Goal: Information Seeking & Learning: Find specific fact

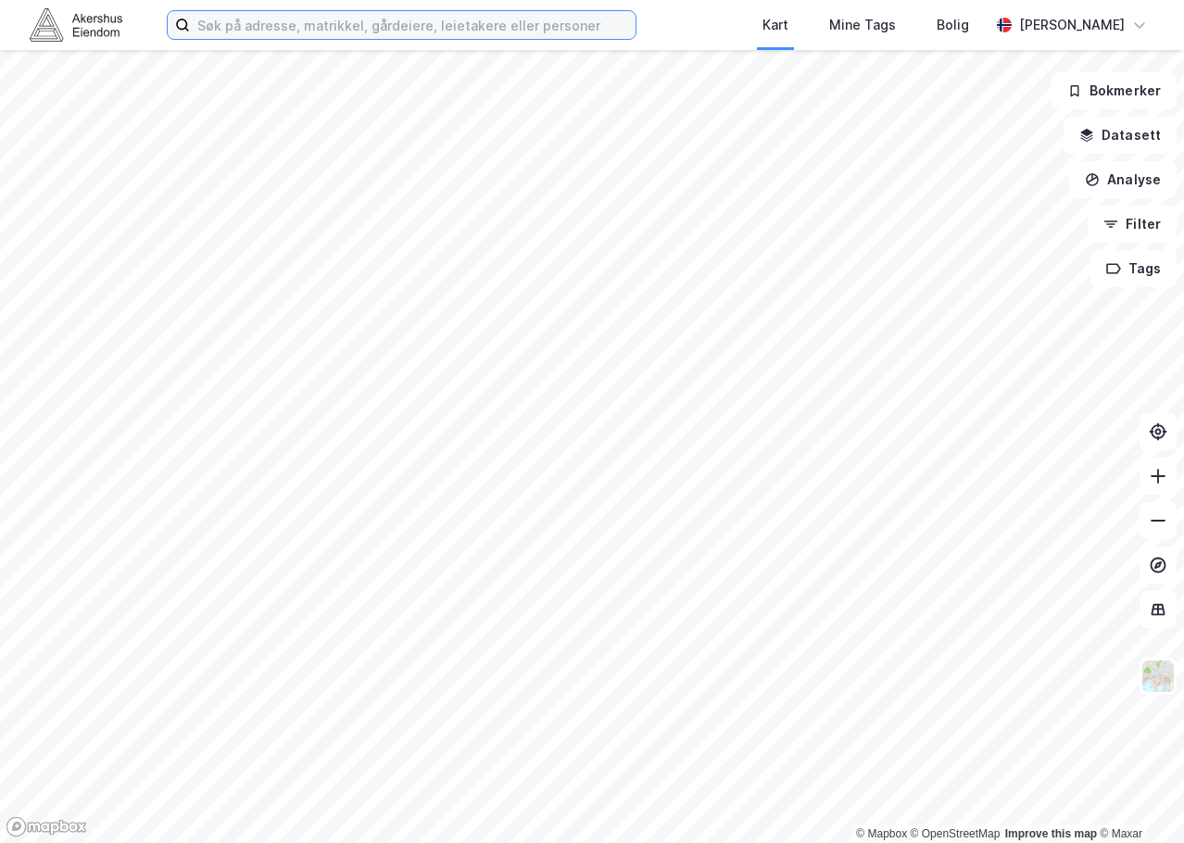
click at [396, 23] on input at bounding box center [413, 25] width 446 height 28
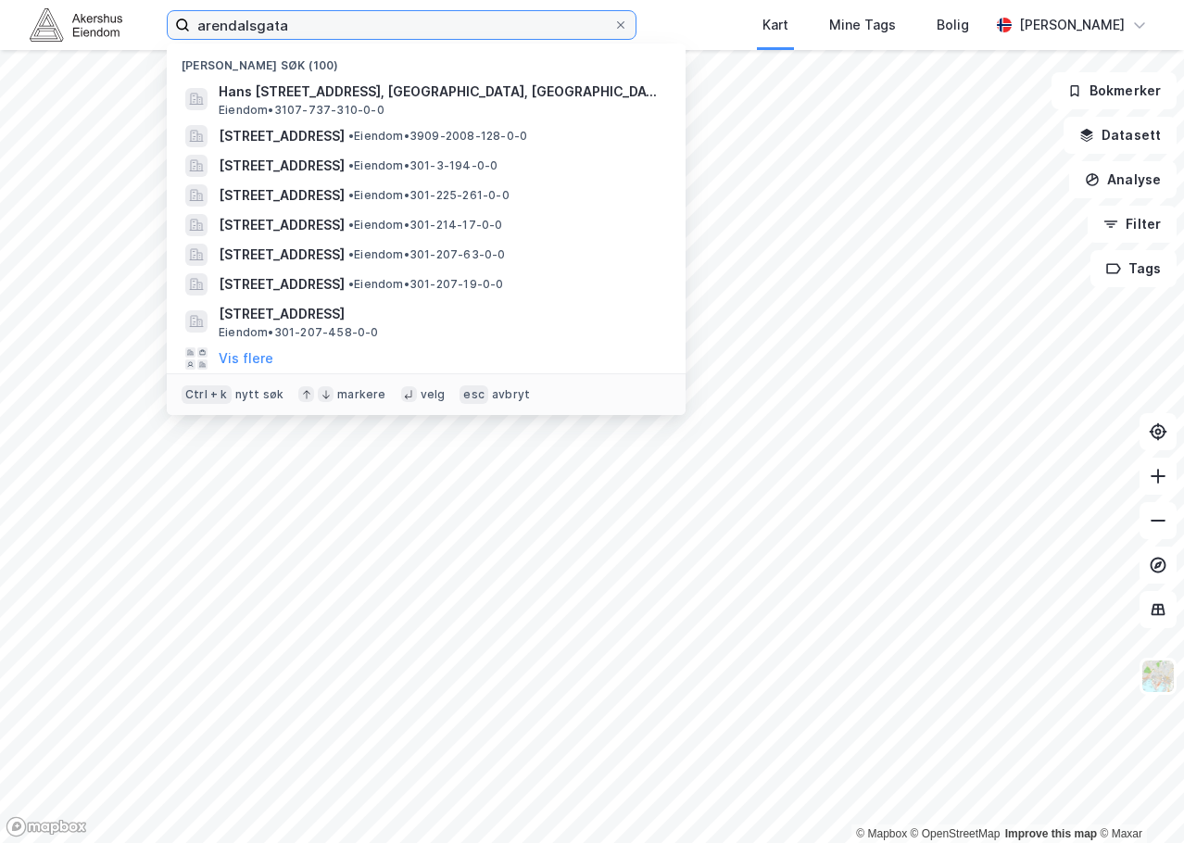
type input "[STREET_ADDRESS]"
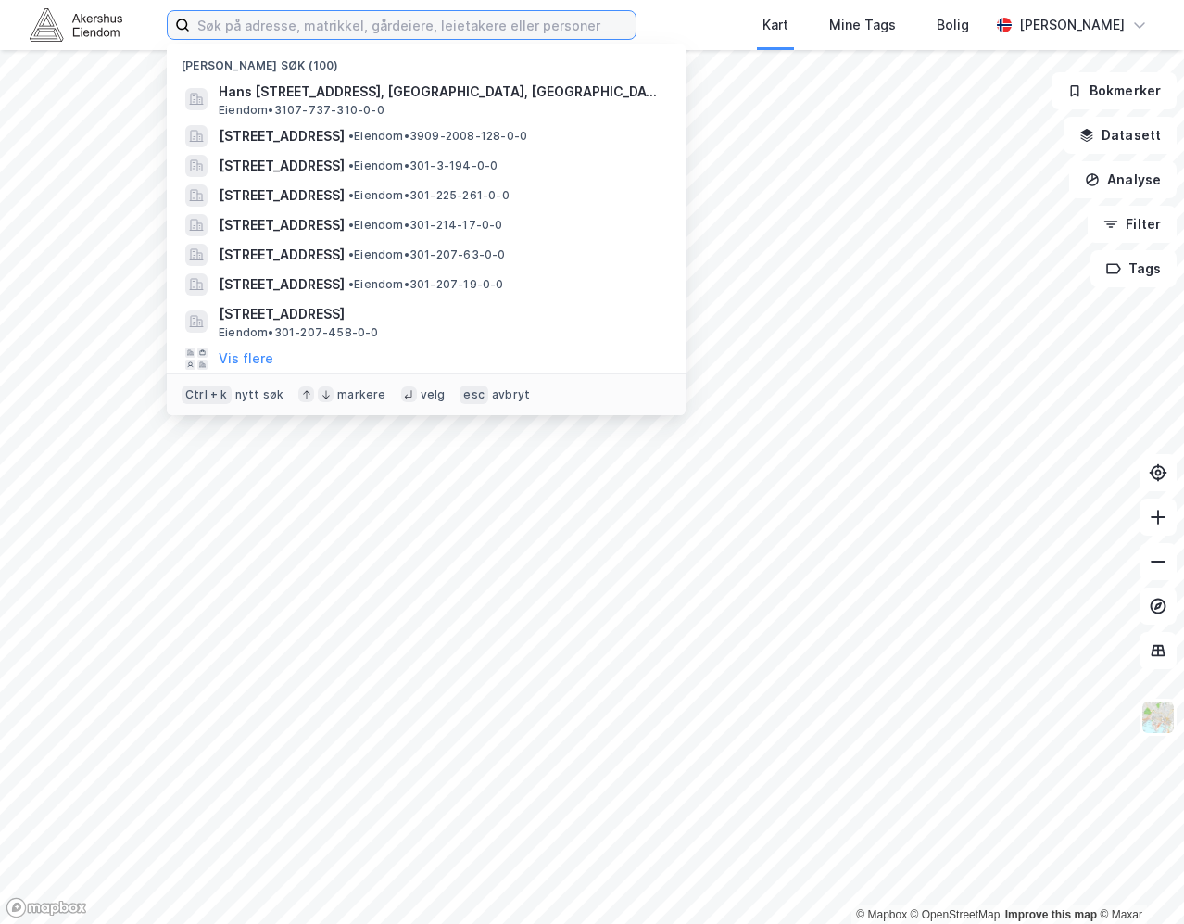
click at [481, 33] on input at bounding box center [413, 25] width 446 height 28
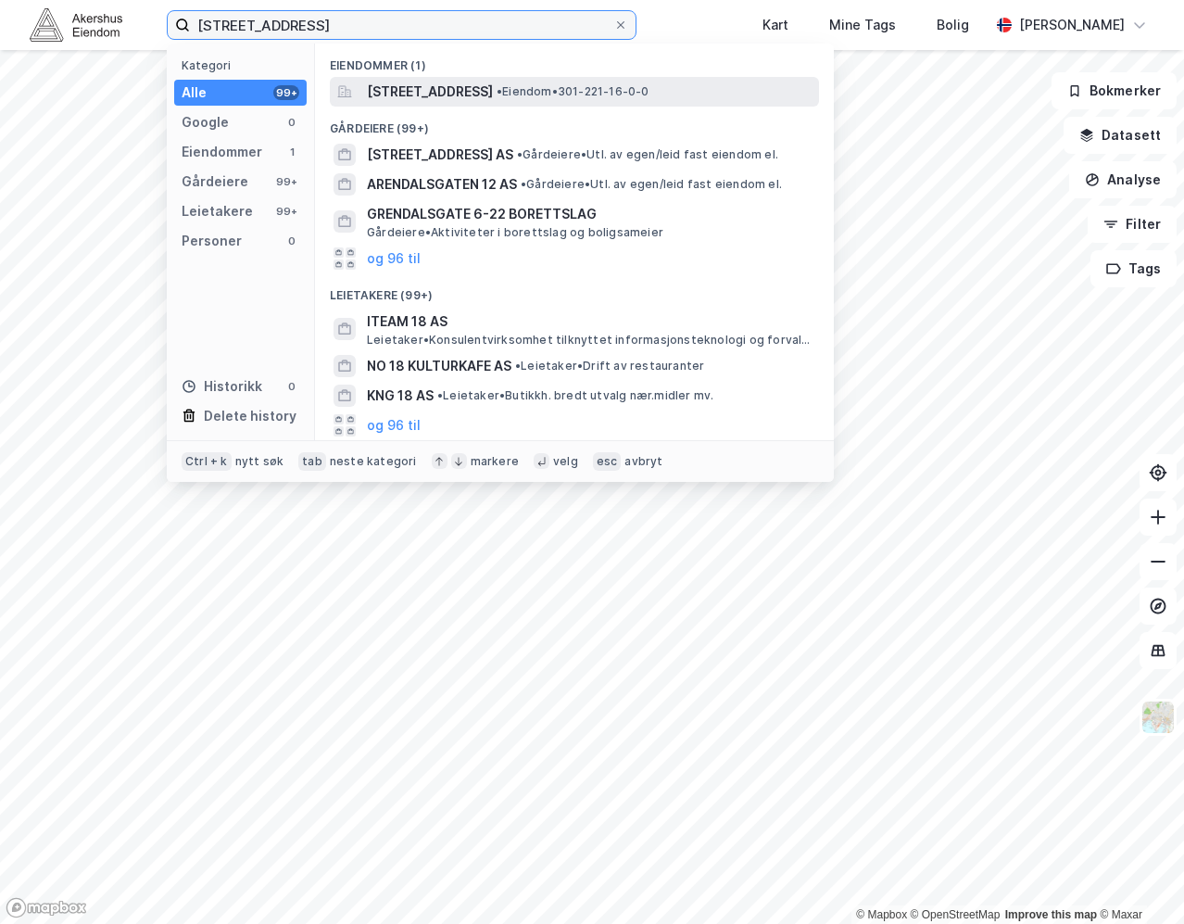
type input "arendalsgata 18 a"
click at [451, 95] on span "Arendalsgata 18A, 0463, OSLO, OSLO" at bounding box center [430, 92] width 126 height 22
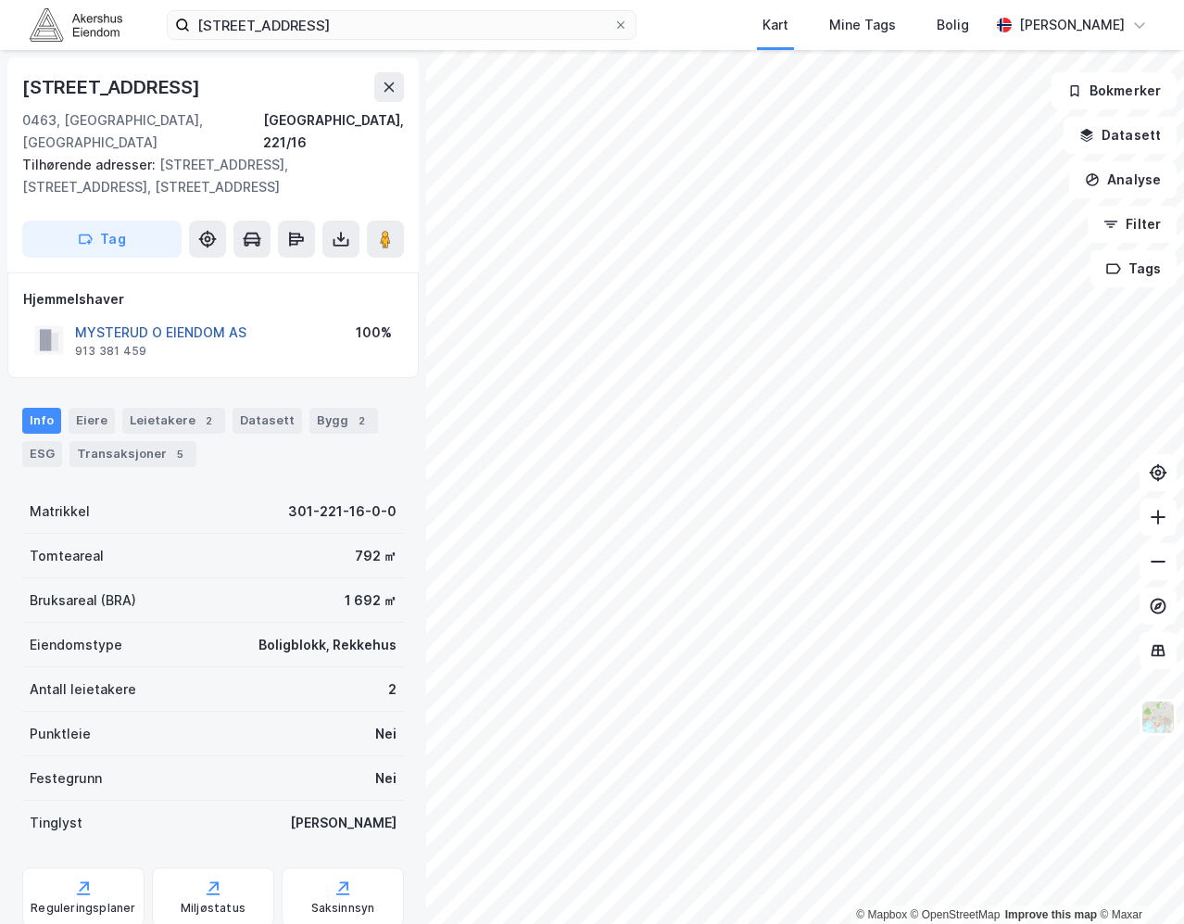
click at [0, 0] on button "MYSTERUD O EIENDOM AS" at bounding box center [0, 0] width 0 height 0
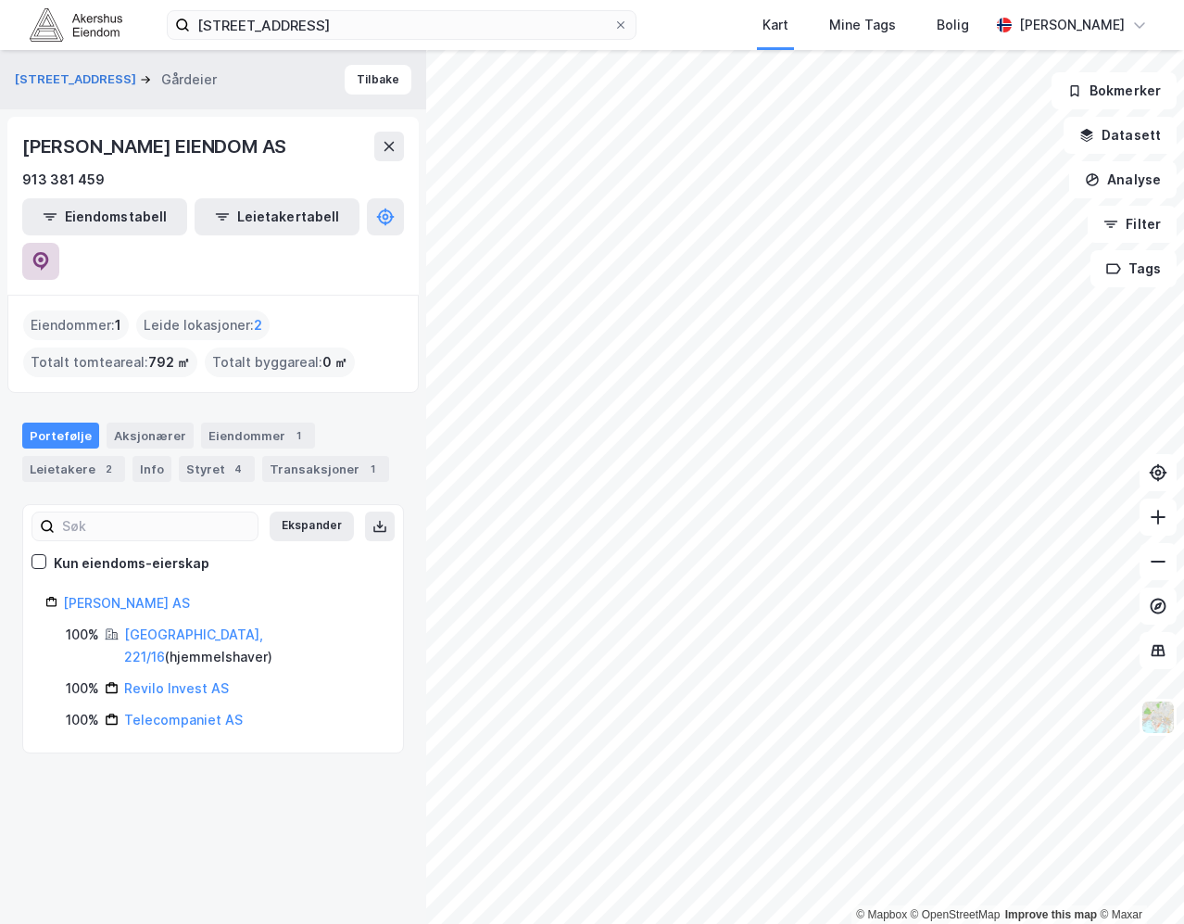
click at [50, 252] on icon at bounding box center [40, 261] width 19 height 19
